Goal: Find specific page/section: Find specific page/section

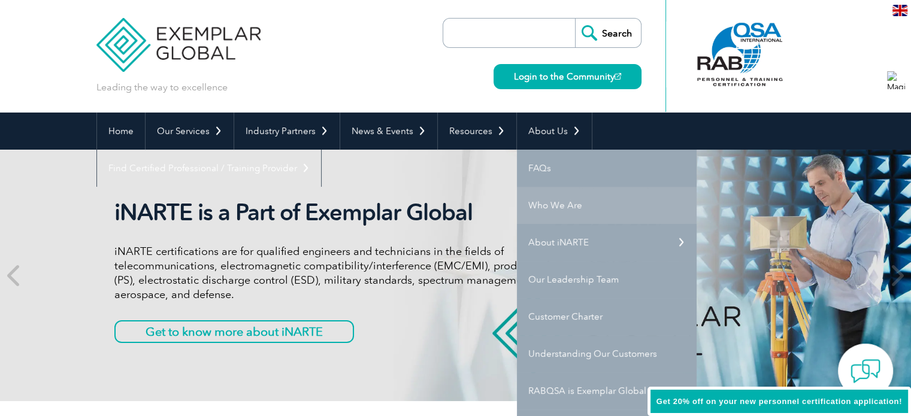
click at [550, 191] on link "Who We Are" at bounding box center [607, 205] width 180 height 37
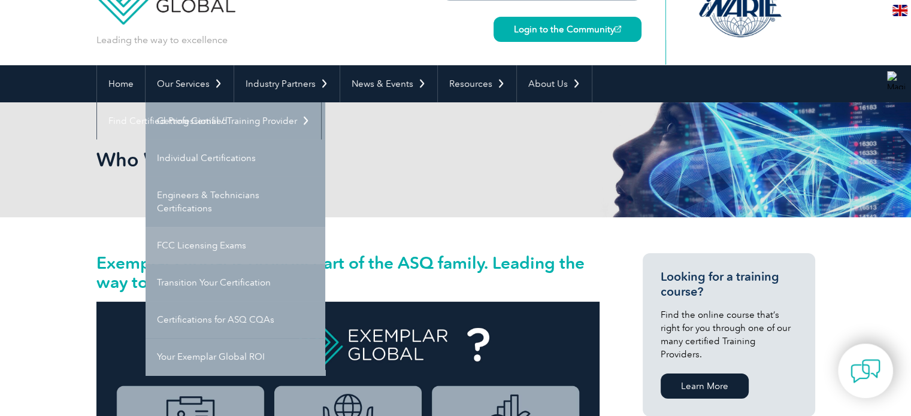
scroll to position [48, 0]
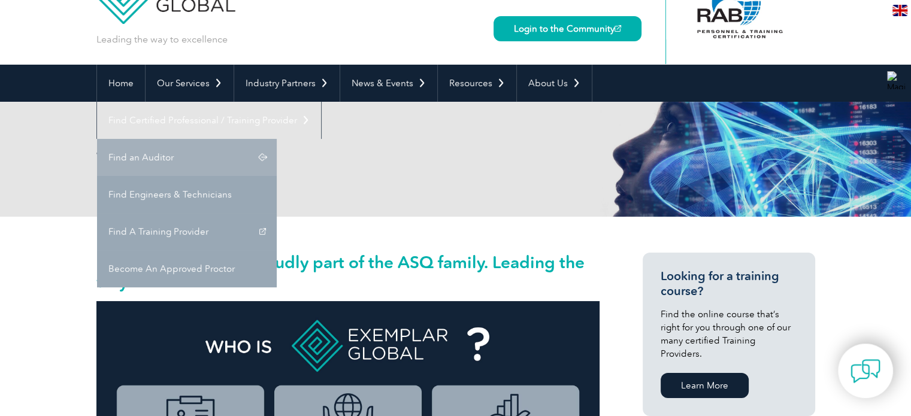
click at [277, 139] on link "Find an Auditor" at bounding box center [187, 157] width 180 height 37
